Goal: Task Accomplishment & Management: Manage account settings

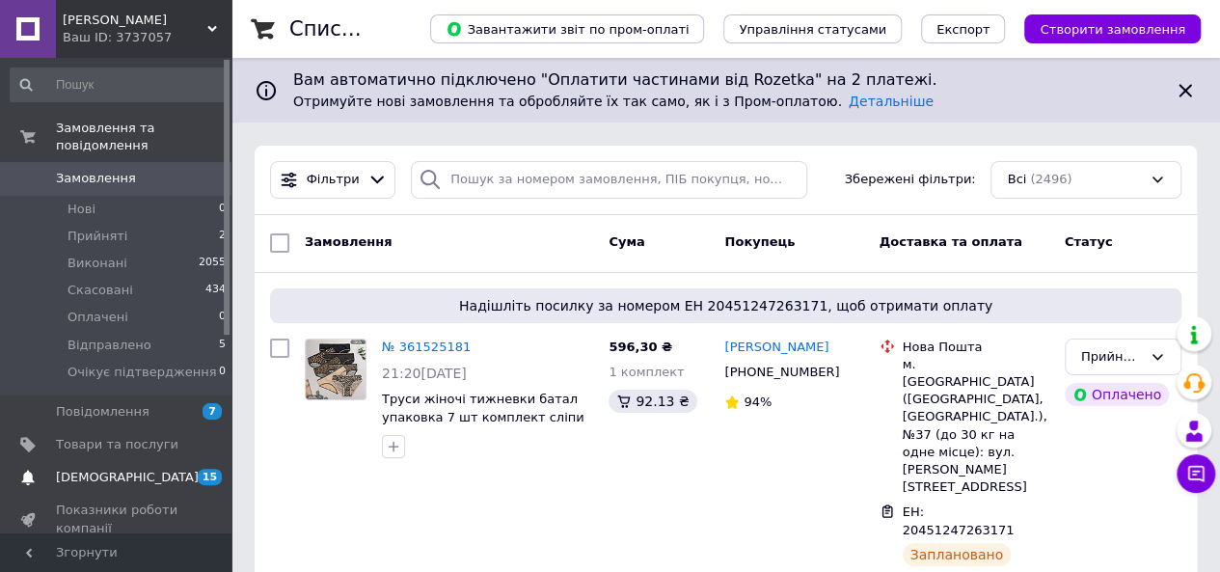
click at [104, 473] on link "[DEMOGRAPHIC_DATA] 15 0" at bounding box center [118, 477] width 237 height 33
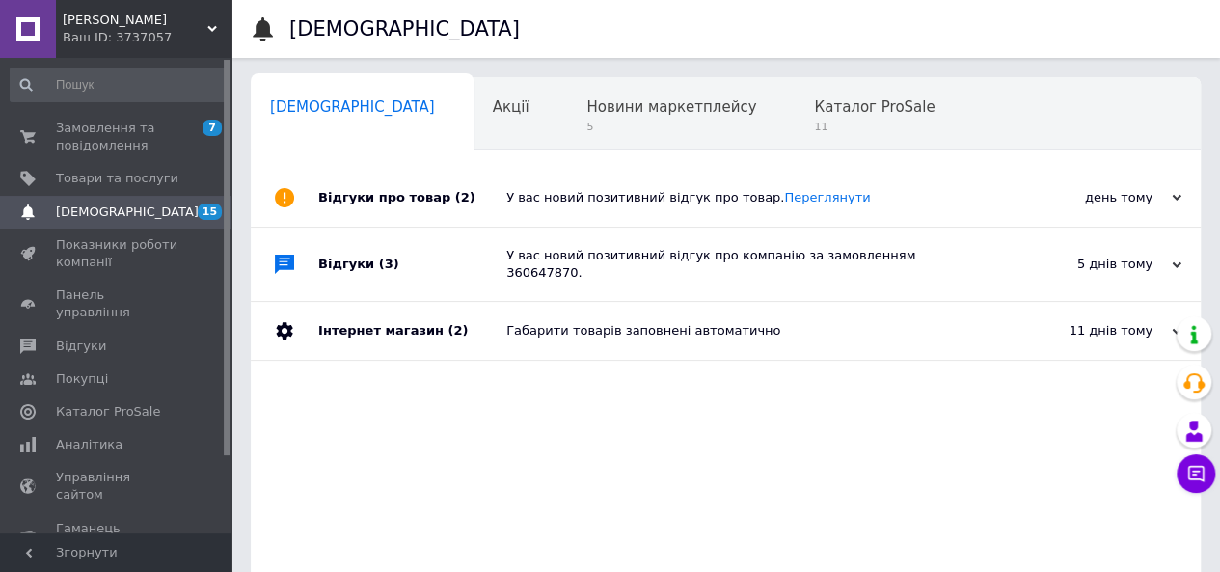
scroll to position [0, 6]
click at [190, 128] on span "7 0" at bounding box center [204, 137] width 53 height 35
